Goal: Find specific page/section: Find specific page/section

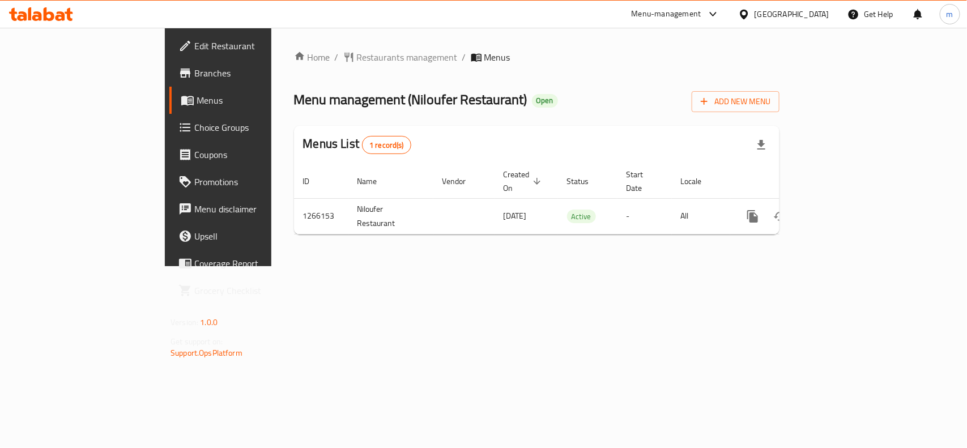
click at [720, 15] on icon at bounding box center [714, 14] width 14 height 14
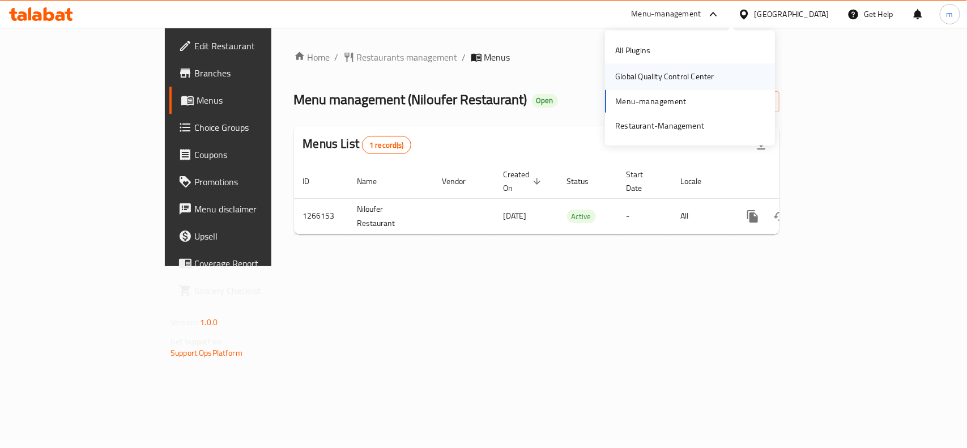
click at [676, 79] on div "Global Quality Control Center" at bounding box center [664, 76] width 99 height 12
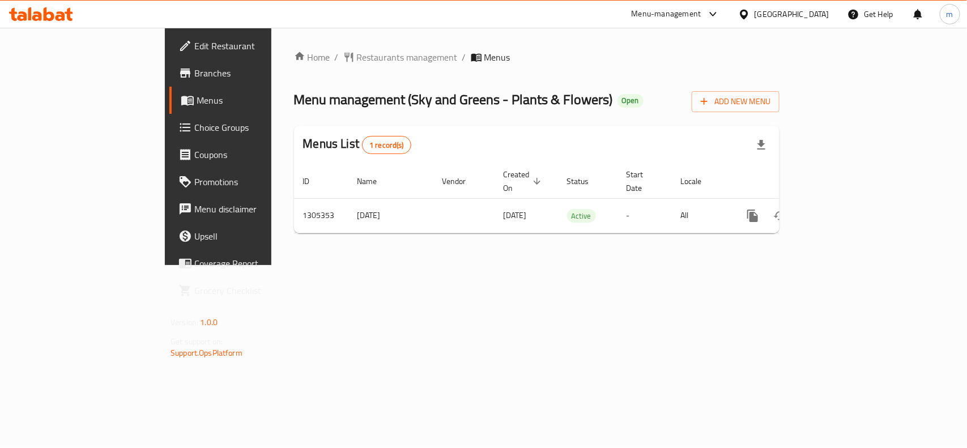
click at [194, 48] on span "Edit Restaurant" at bounding box center [255, 46] width 123 height 14
click at [194, 50] on span "Edit Restaurant" at bounding box center [255, 46] width 123 height 14
